Goal: Find specific page/section: Find specific page/section

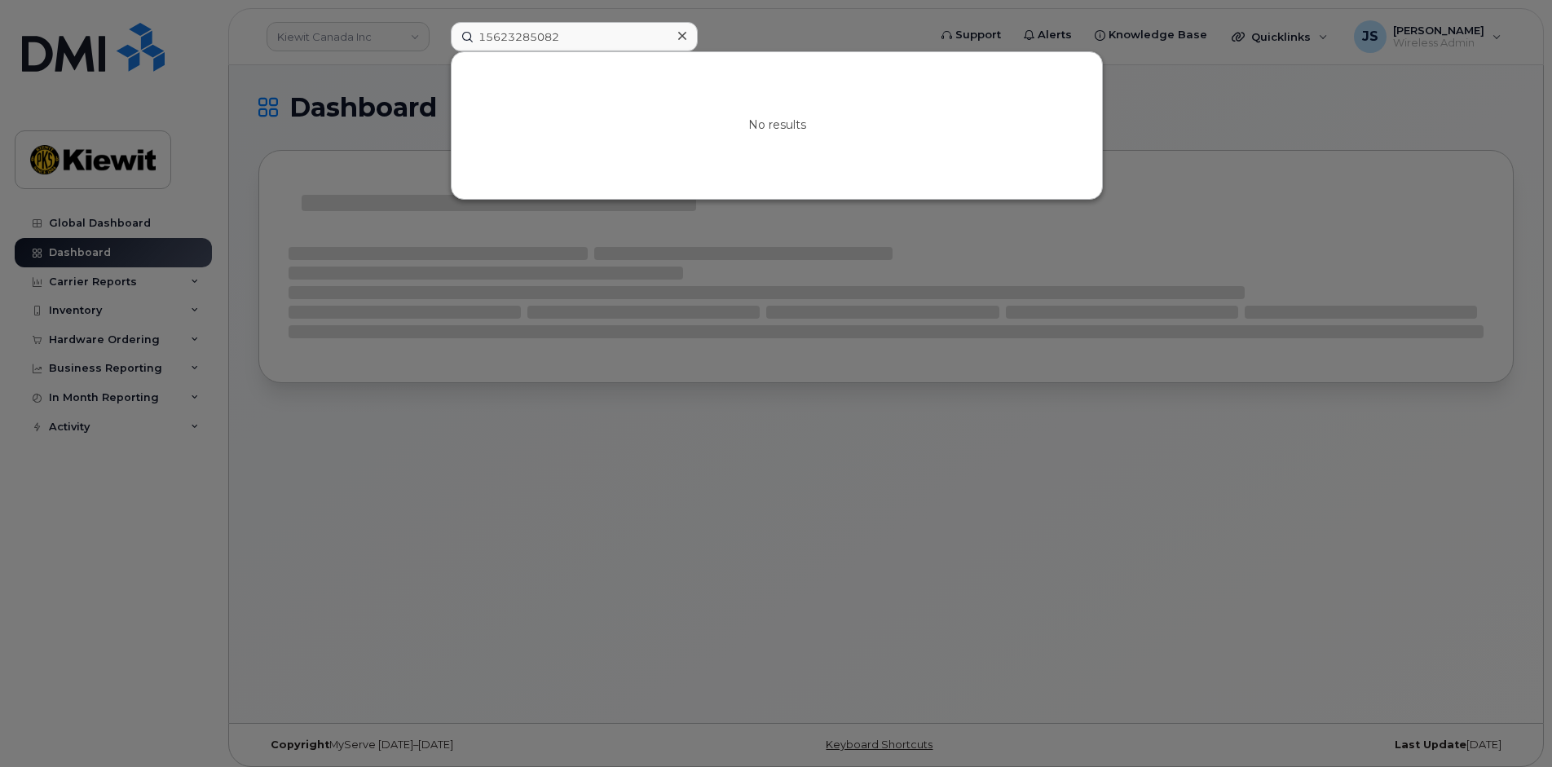
type input "15623285082"
click at [423, 40] on div at bounding box center [776, 383] width 1552 height 767
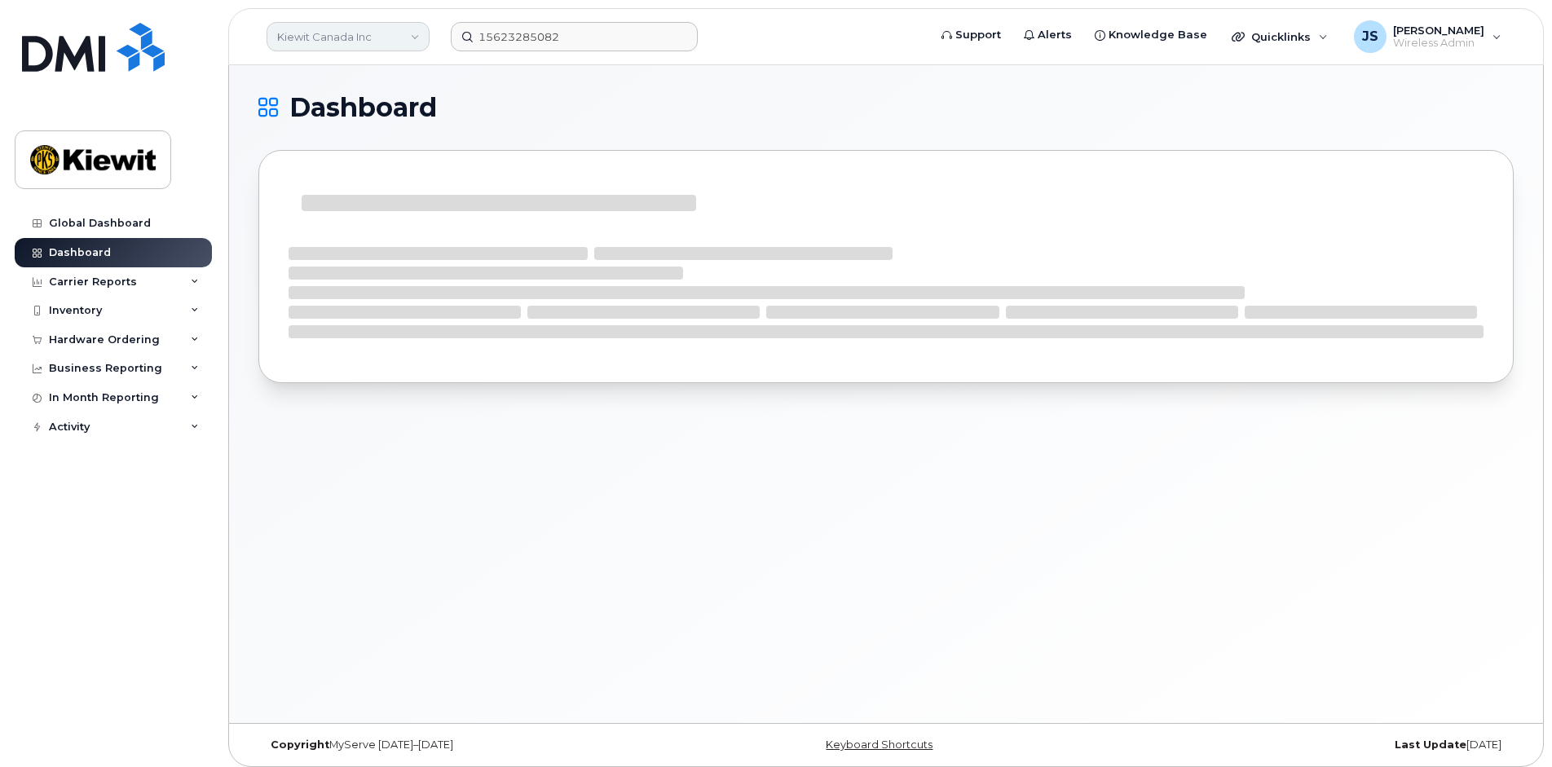
click at [413, 33] on link "Kiewit Canada Inc" at bounding box center [348, 36] width 163 height 29
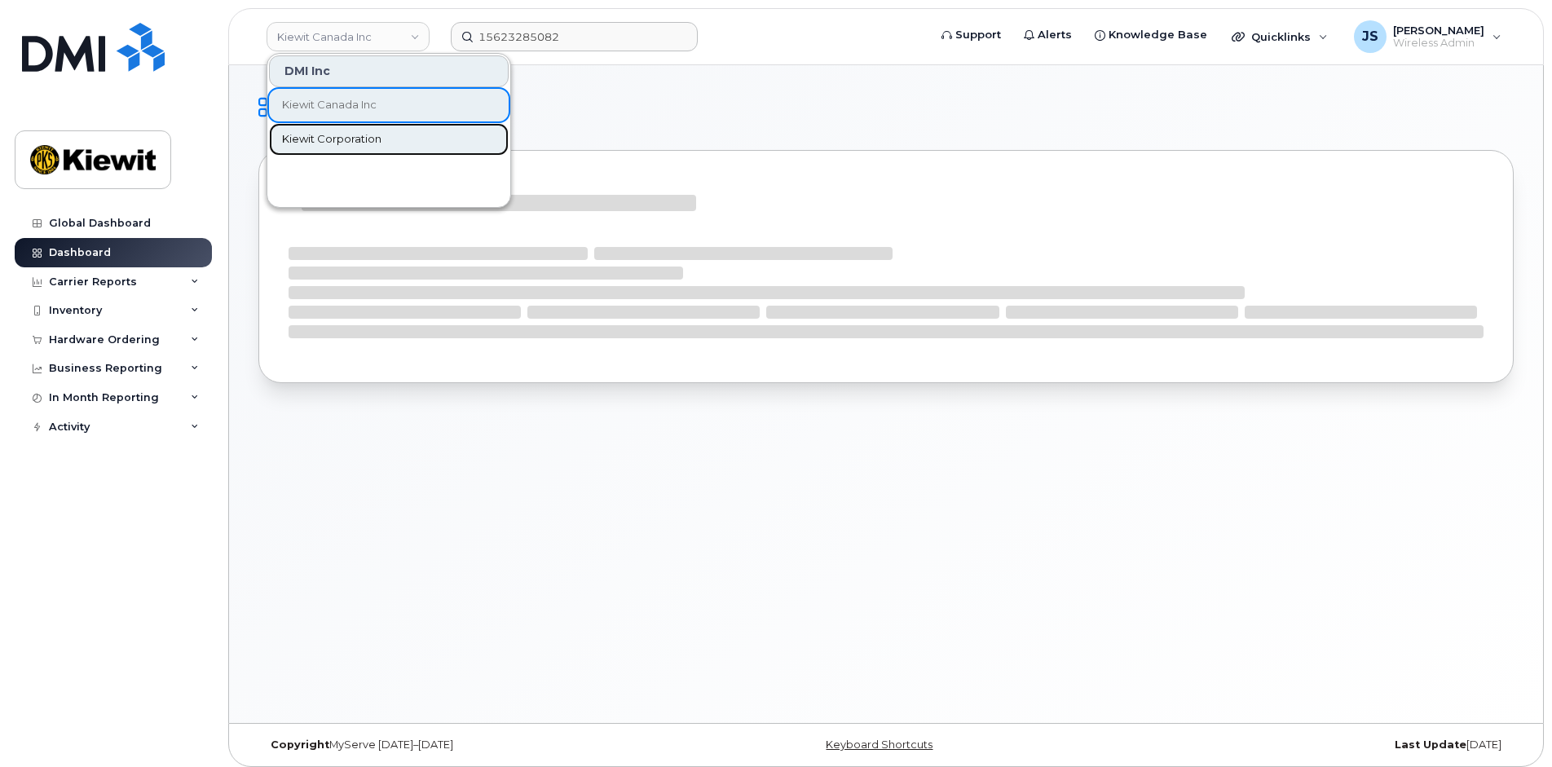
click at [323, 131] on span "Kiewit Corporation" at bounding box center [331, 139] width 99 height 16
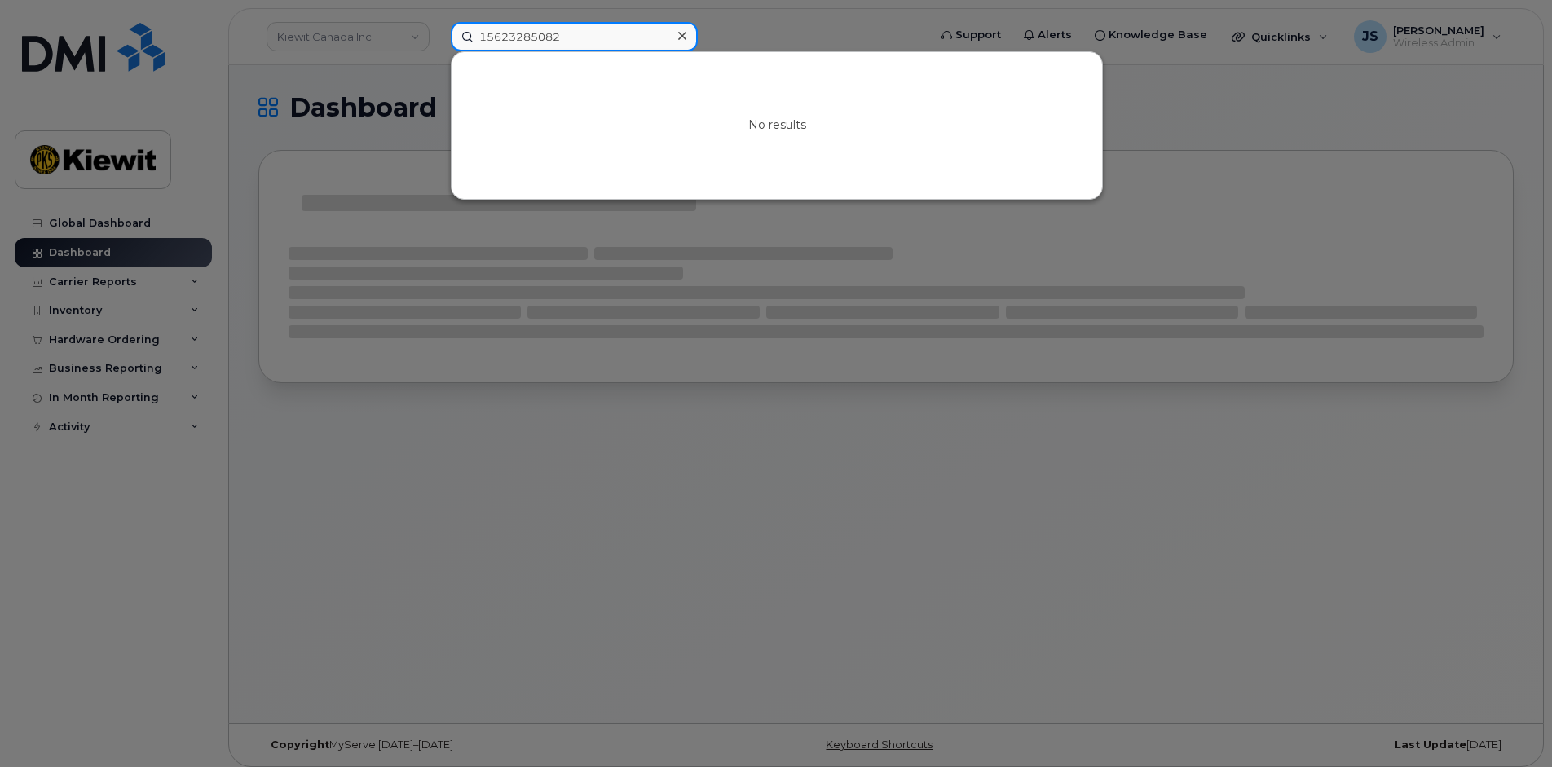
click at [599, 46] on input "15623285082" at bounding box center [574, 36] width 247 height 29
type input "15623285082"
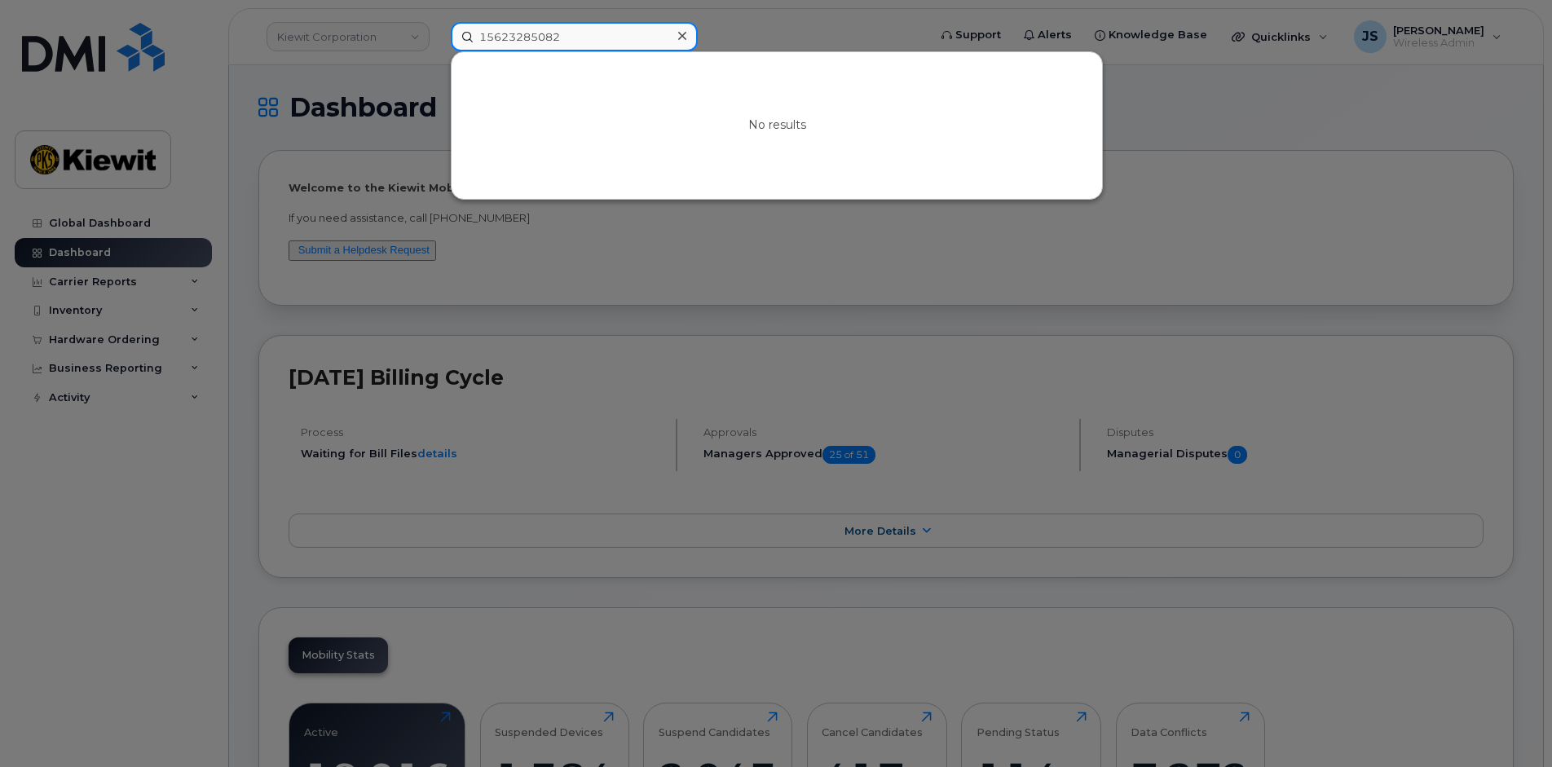
drag, startPoint x: 672, startPoint y: 23, endPoint x: 692, endPoint y: 30, distance: 21.7
click at [688, 29] on div "15623285082" at bounding box center [574, 36] width 247 height 29
click at [682, 34] on icon at bounding box center [682, 35] width 8 height 13
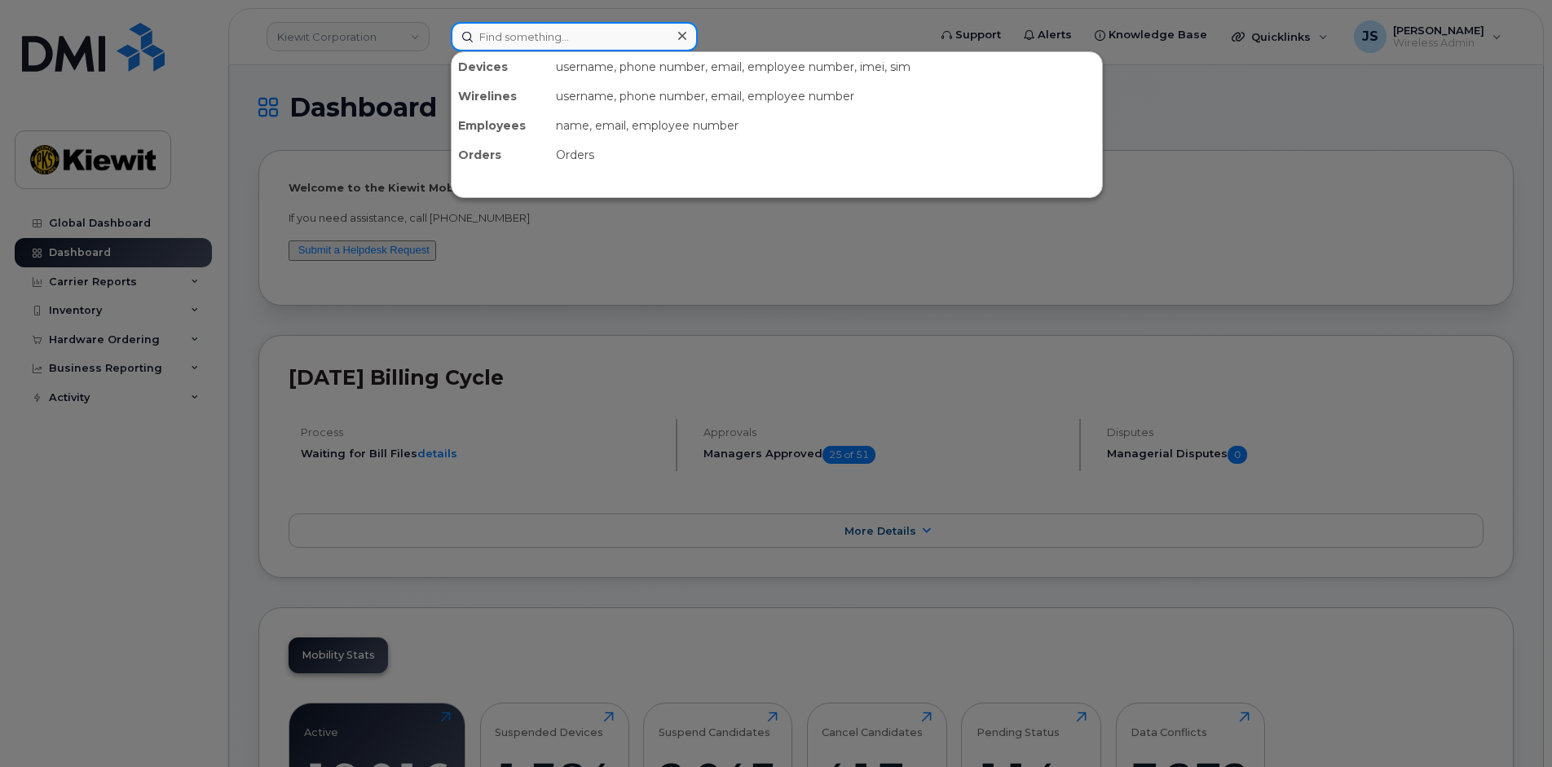
click at [618, 38] on input at bounding box center [574, 36] width 247 height 29
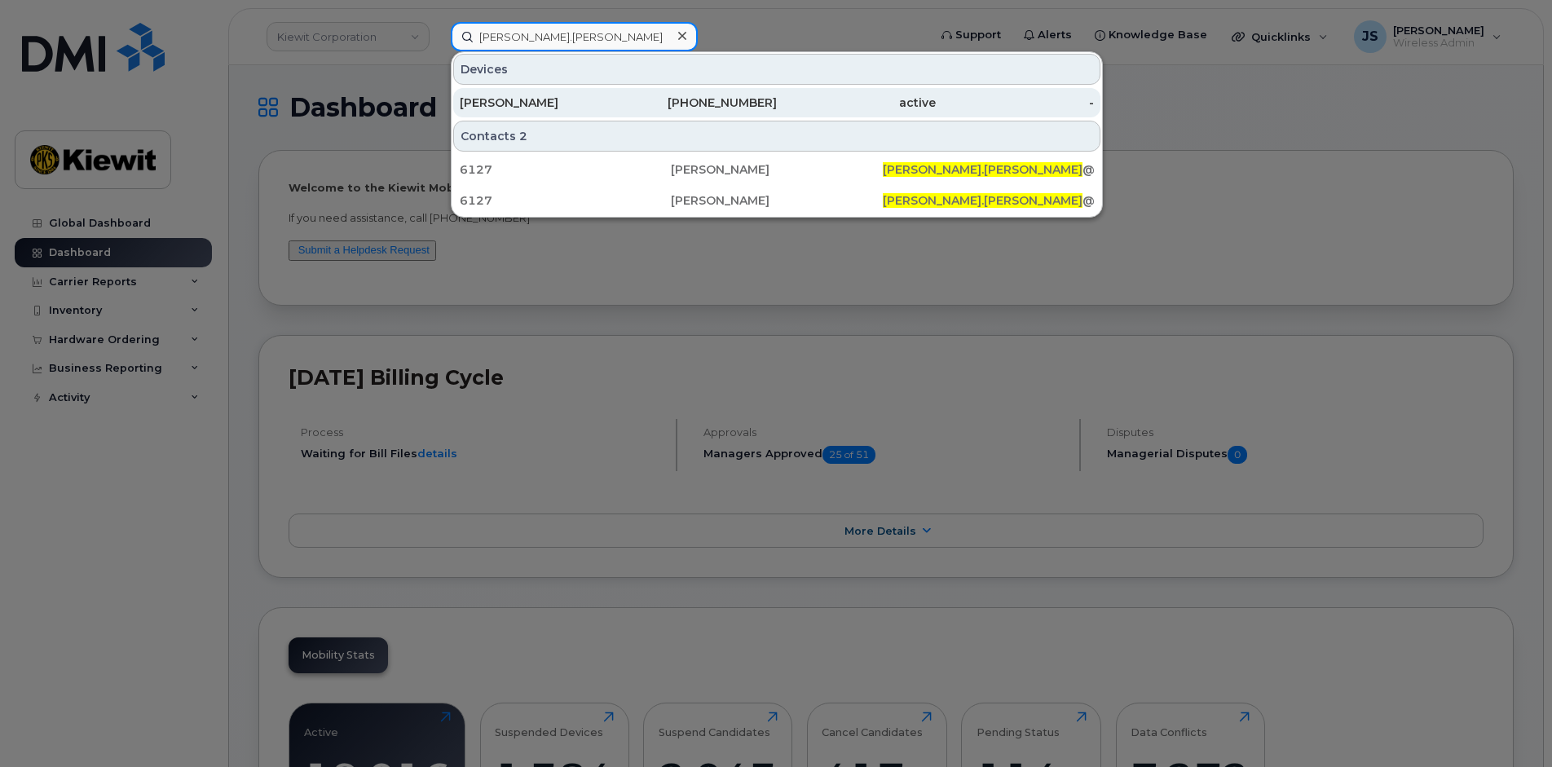
type input "[PERSON_NAME].[PERSON_NAME]"
click at [558, 108] on div "[PERSON_NAME]" at bounding box center [539, 103] width 159 height 16
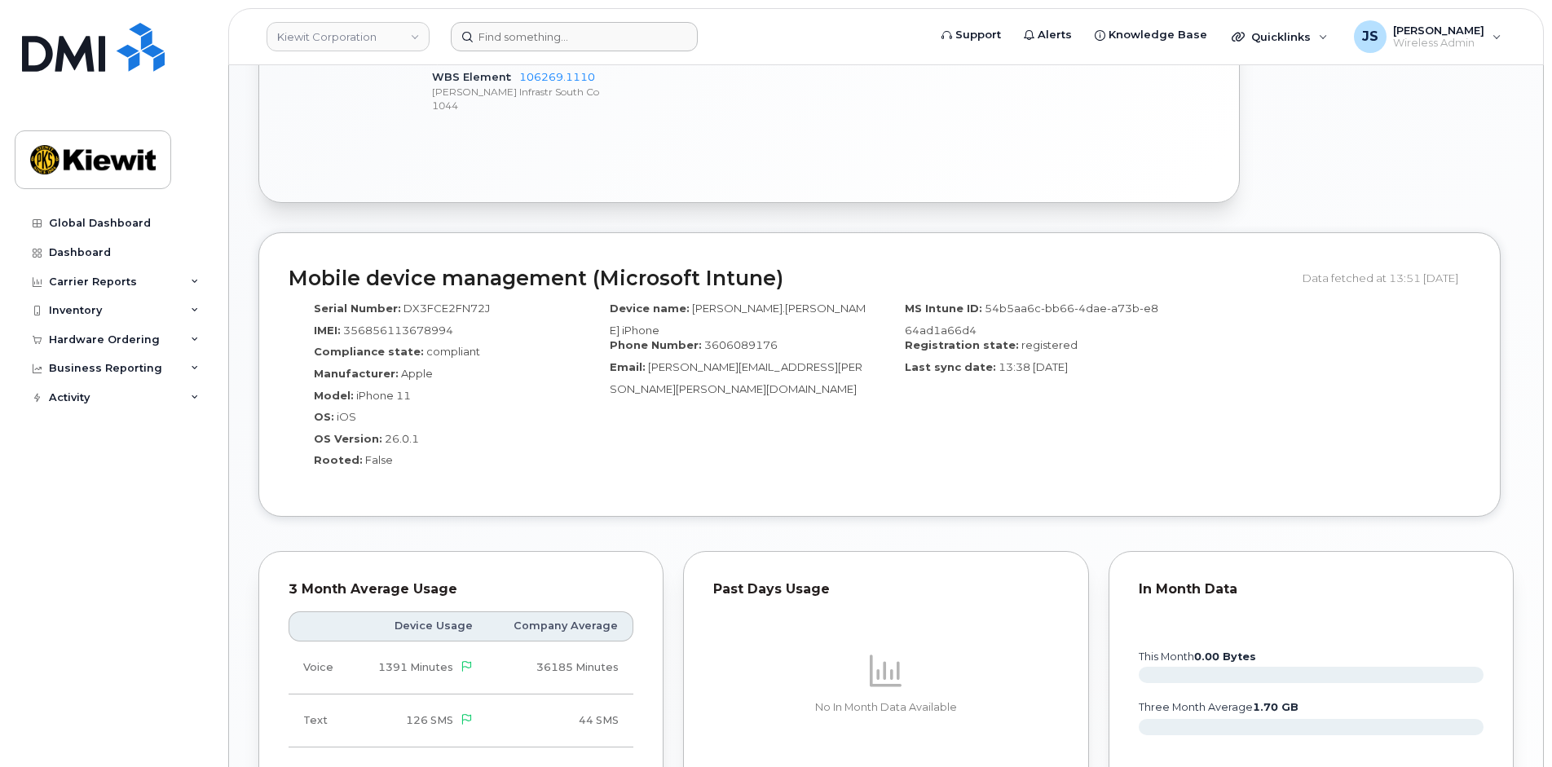
scroll to position [1013, 0]
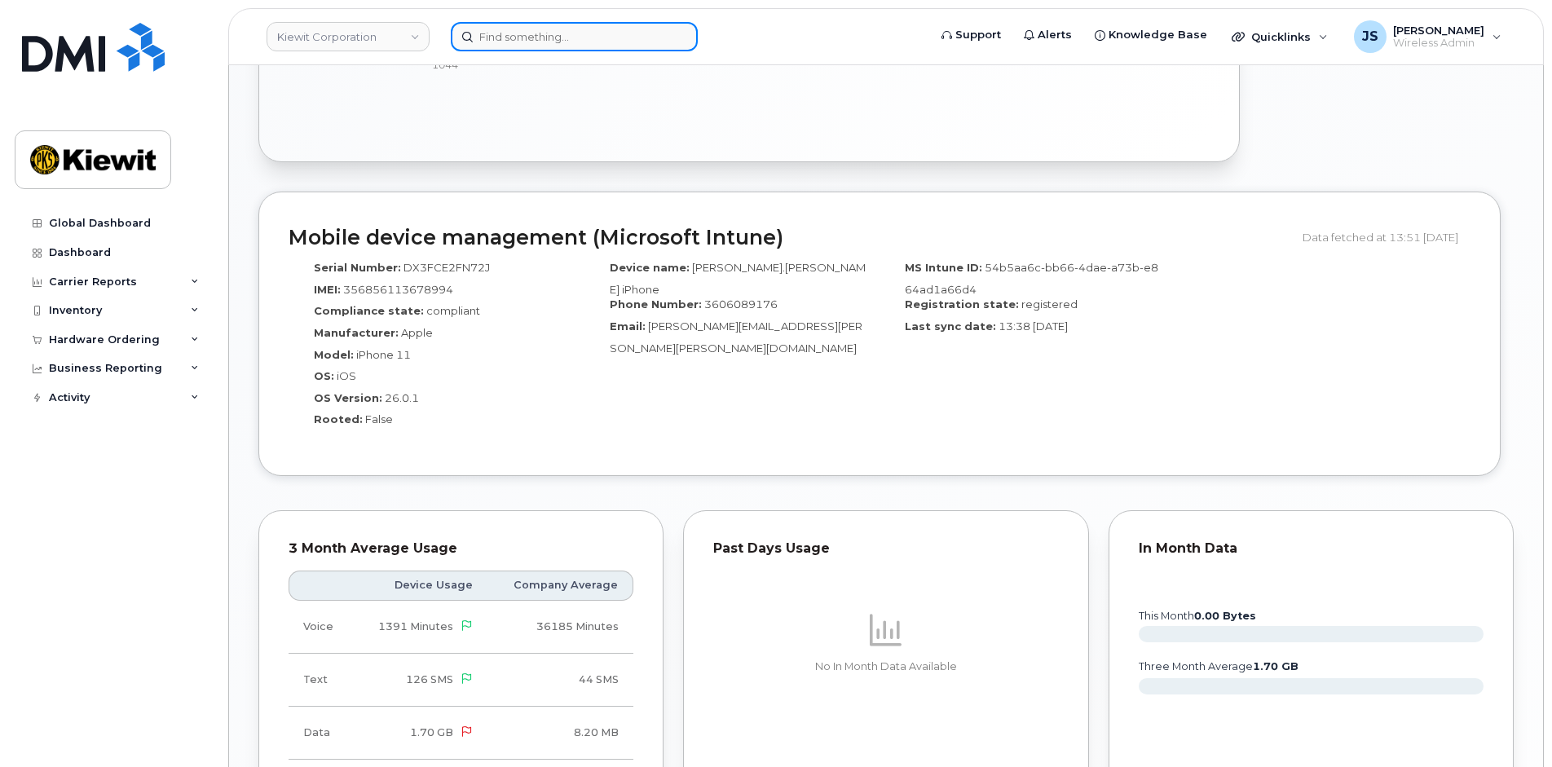
click at [585, 41] on input at bounding box center [574, 36] width 247 height 29
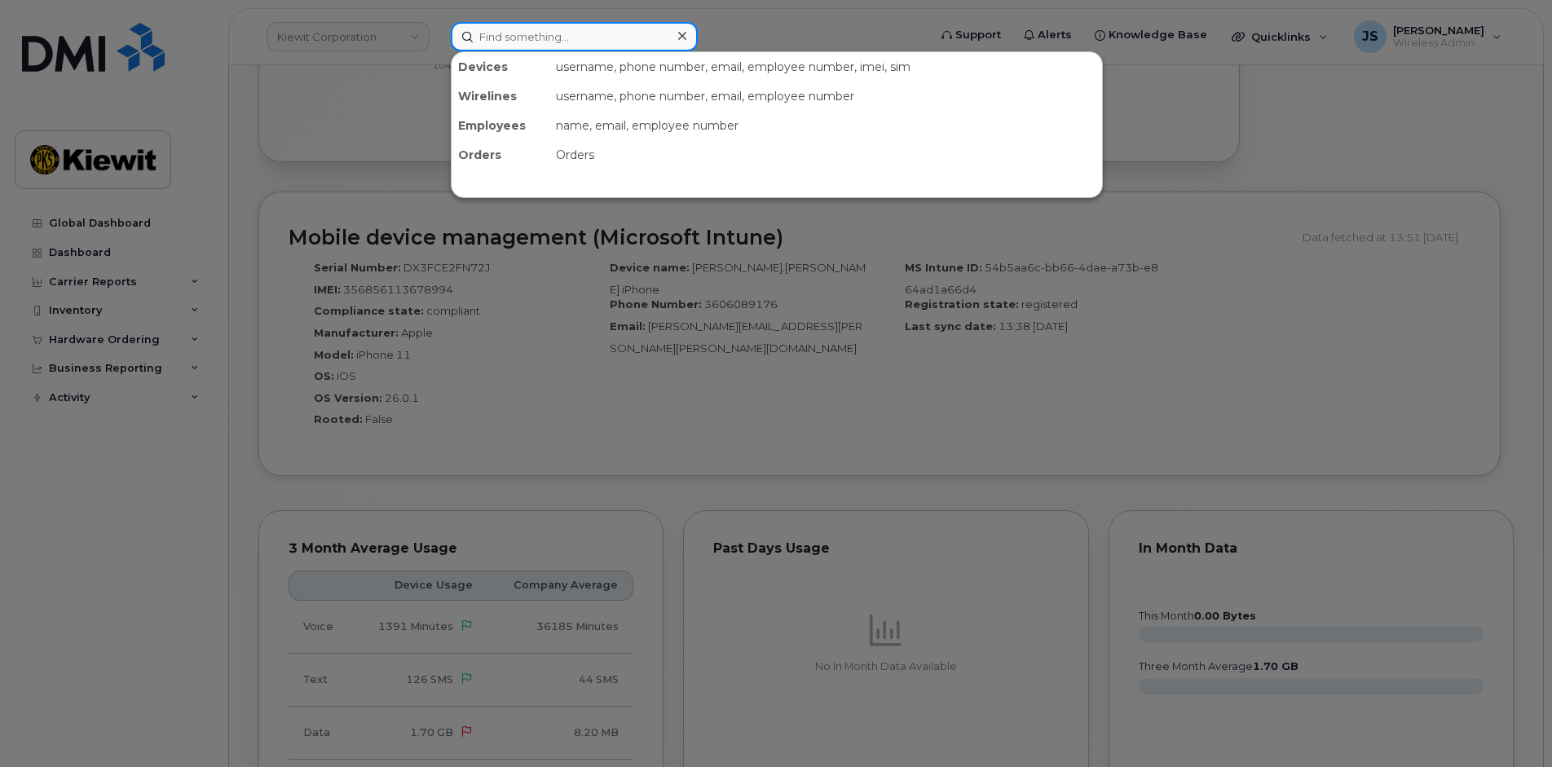
paste input "K4C4LJ2Y7R"
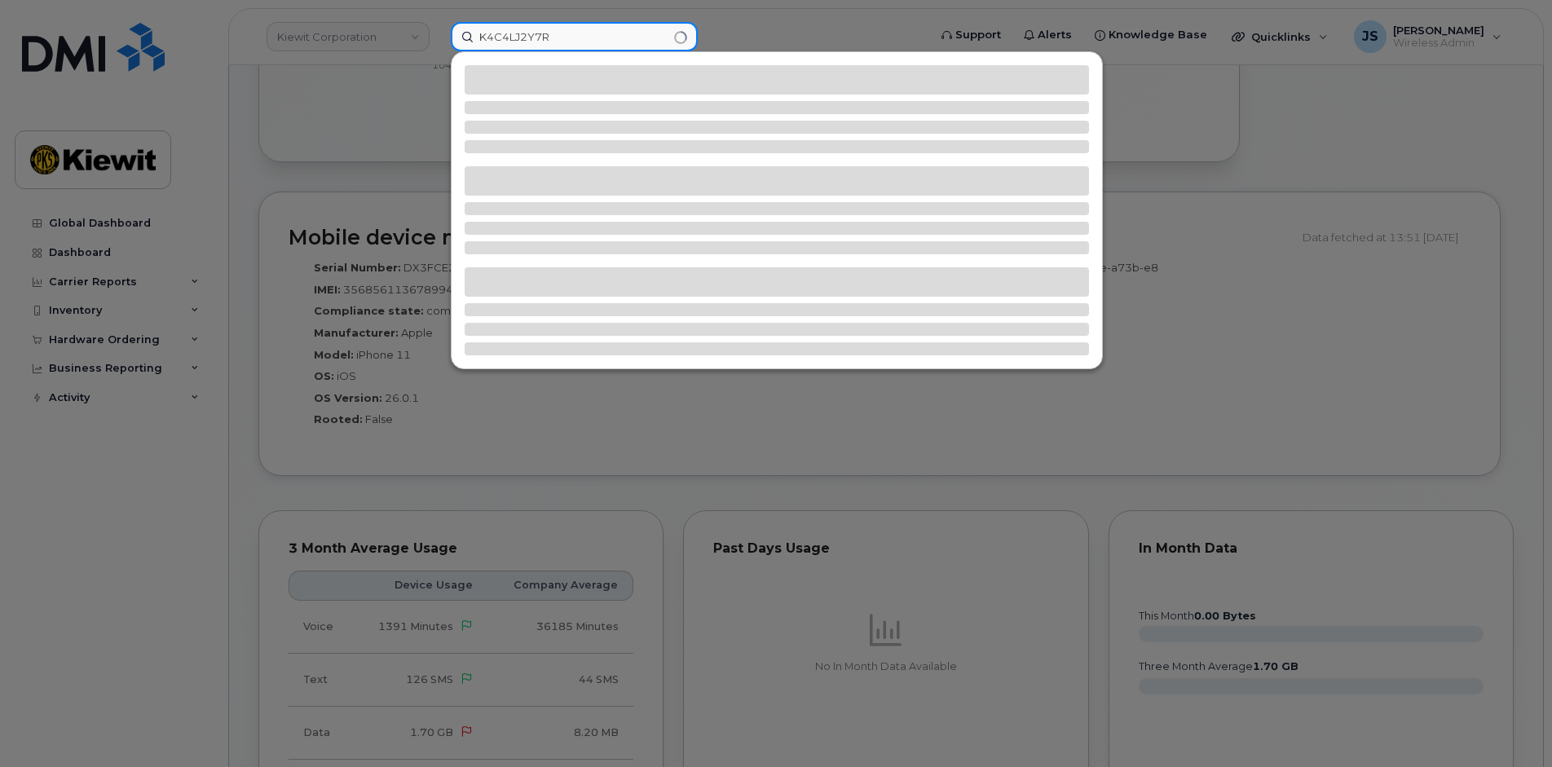
type input "K4C4LJ2Y7R"
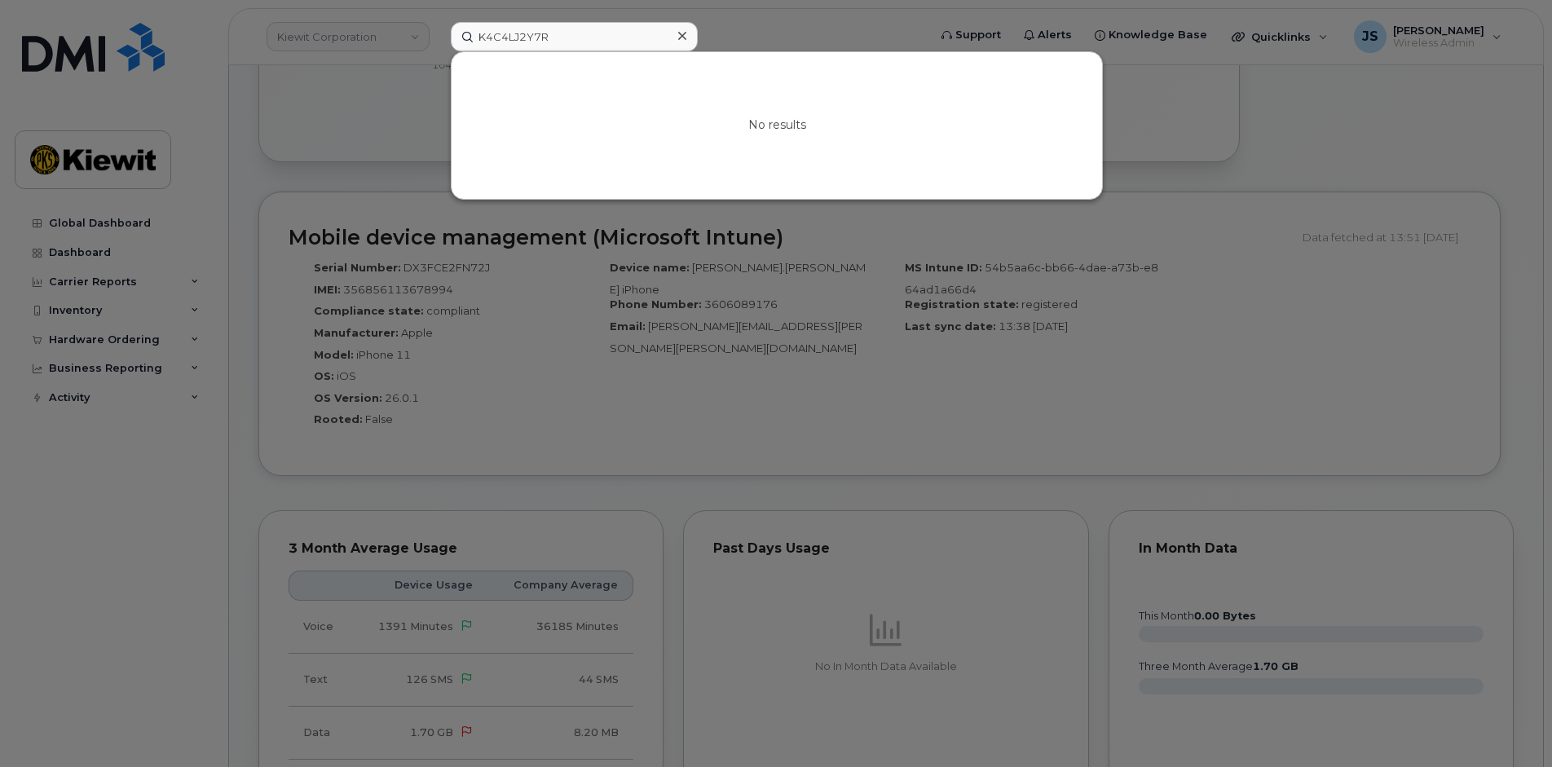
click at [674, 37] on div at bounding box center [682, 36] width 24 height 24
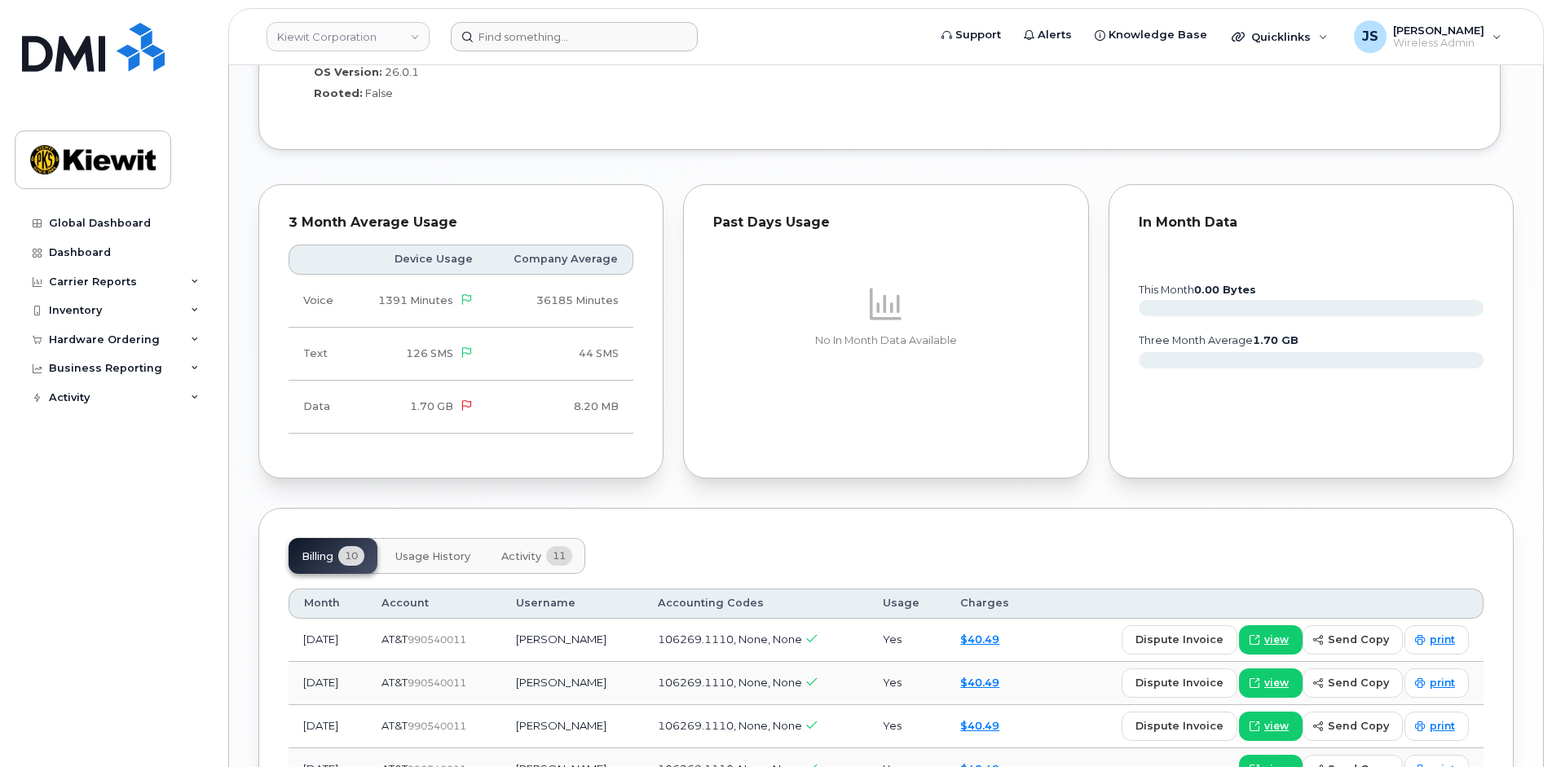
scroll to position [1094, 0]
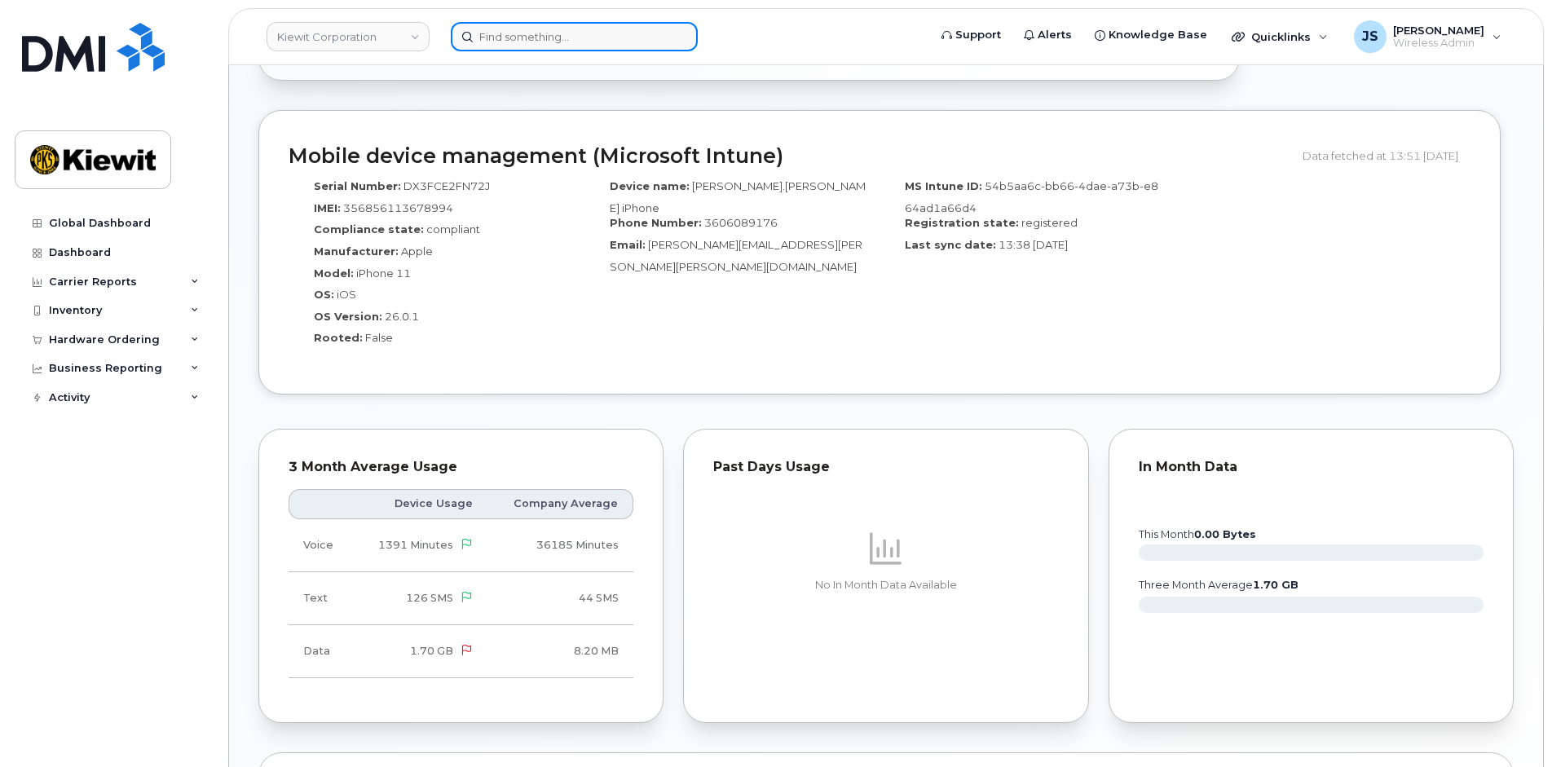
click at [568, 26] on input at bounding box center [574, 36] width 247 height 29
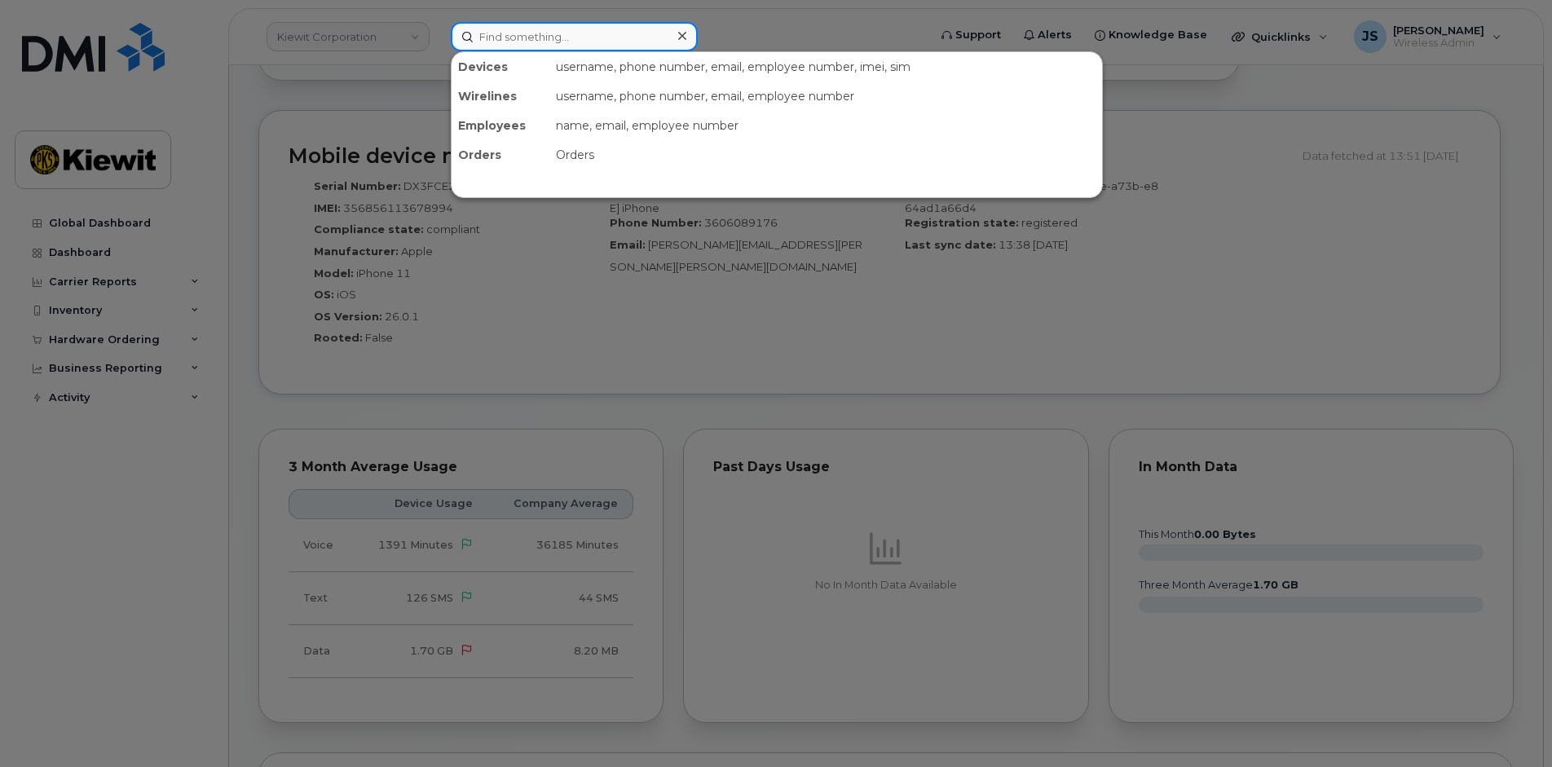
paste input "358011794258983"
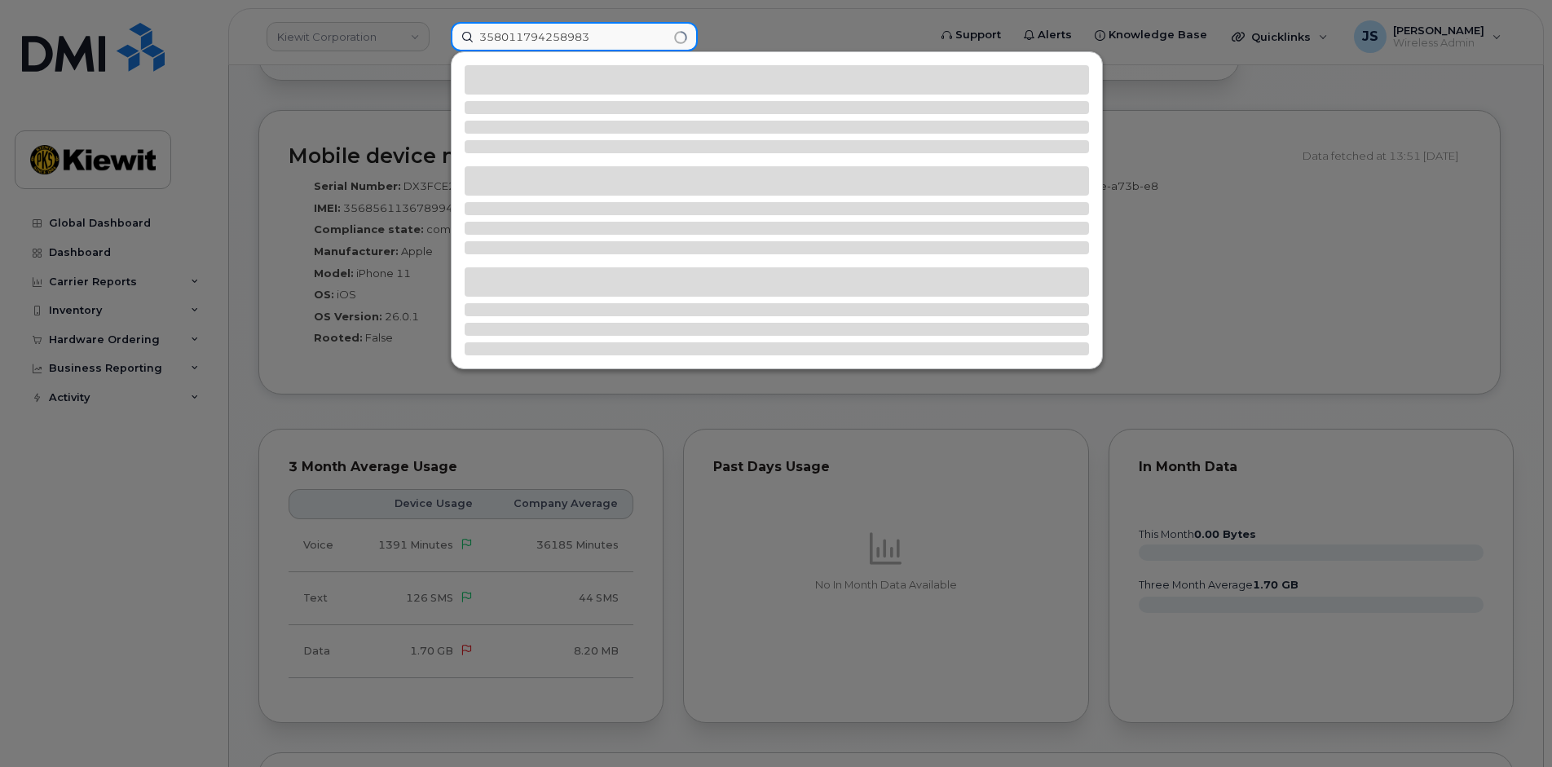
type input "358011794258983"
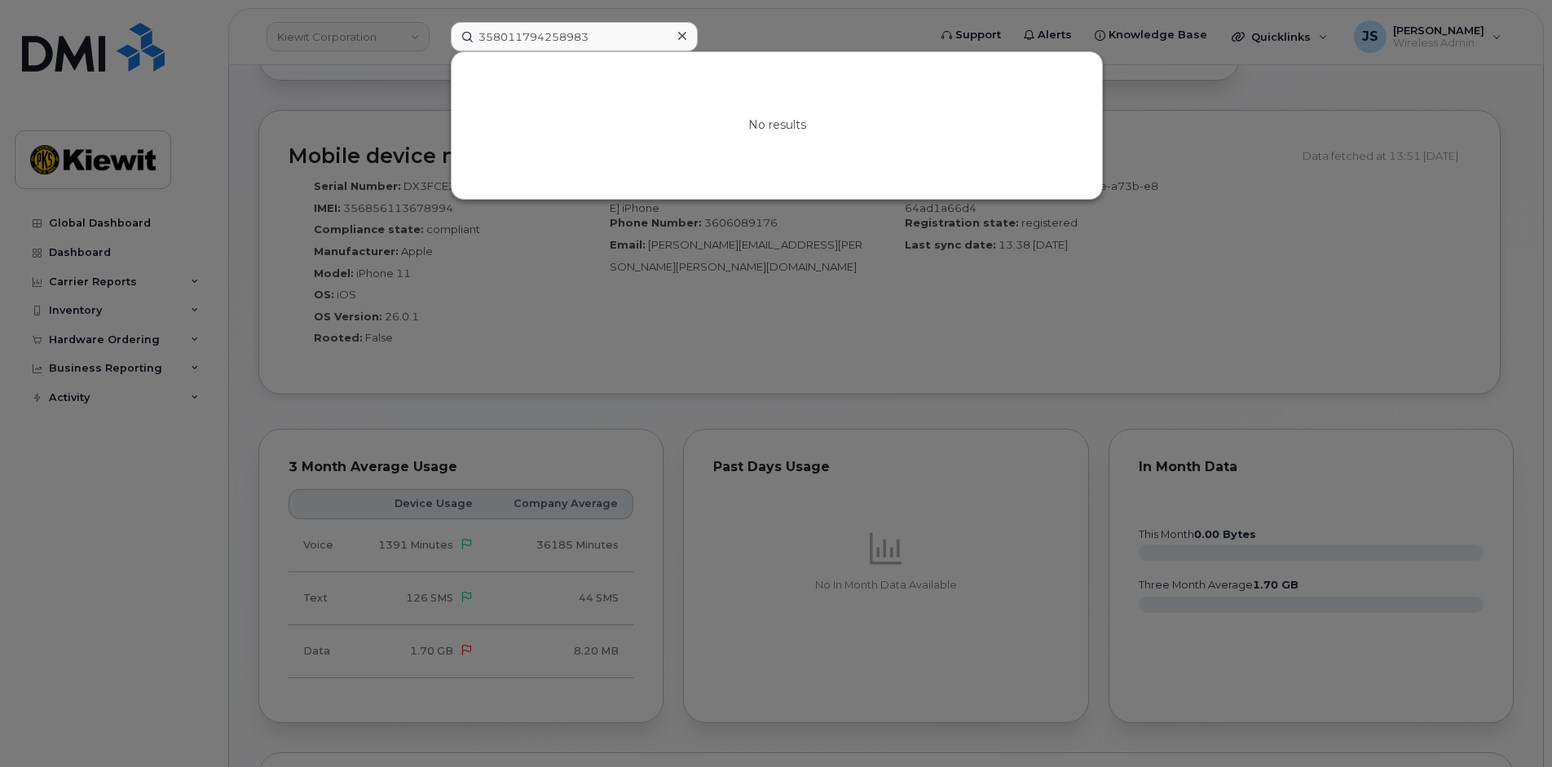
click at [699, 28] on div at bounding box center [776, 383] width 1552 height 767
